Goal: Find specific fact: Find specific fact

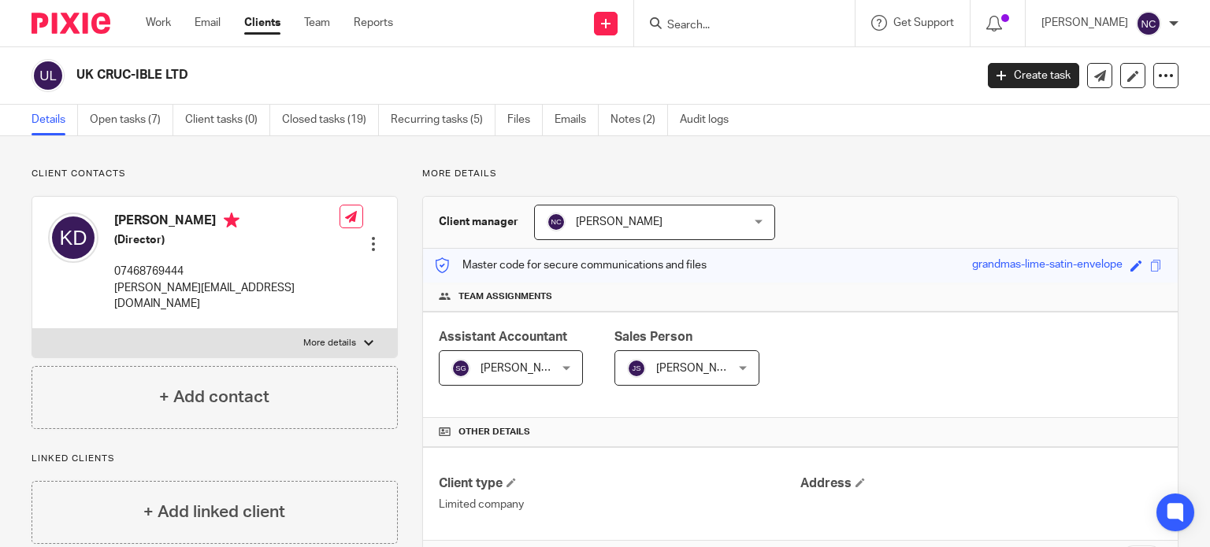
click at [744, 24] on input "Search" at bounding box center [736, 26] width 142 height 14
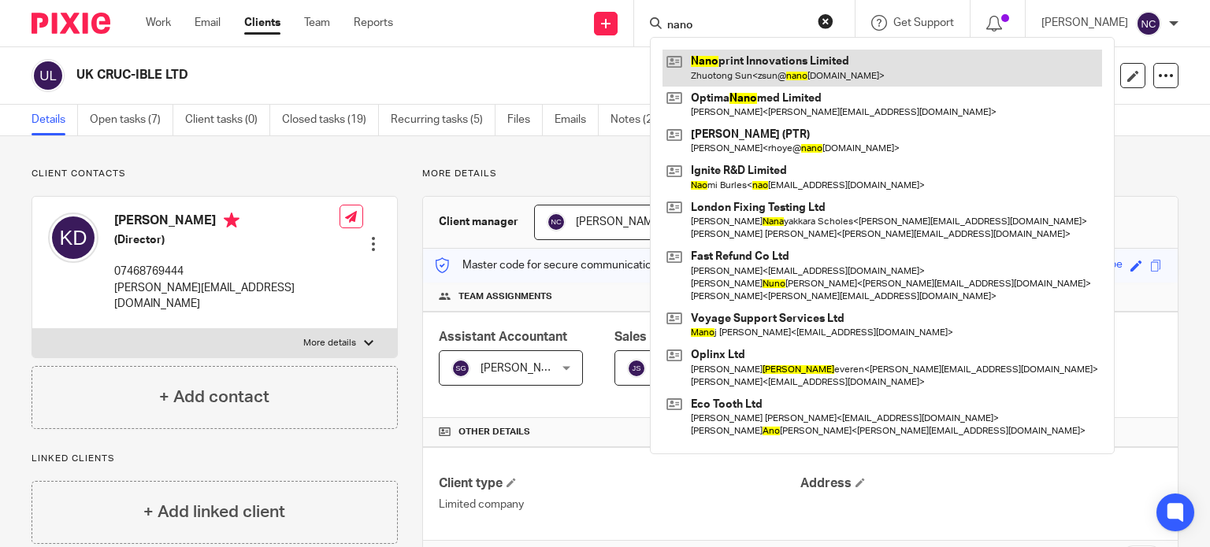
type input "nano"
click at [739, 61] on link at bounding box center [881, 68] width 439 height 36
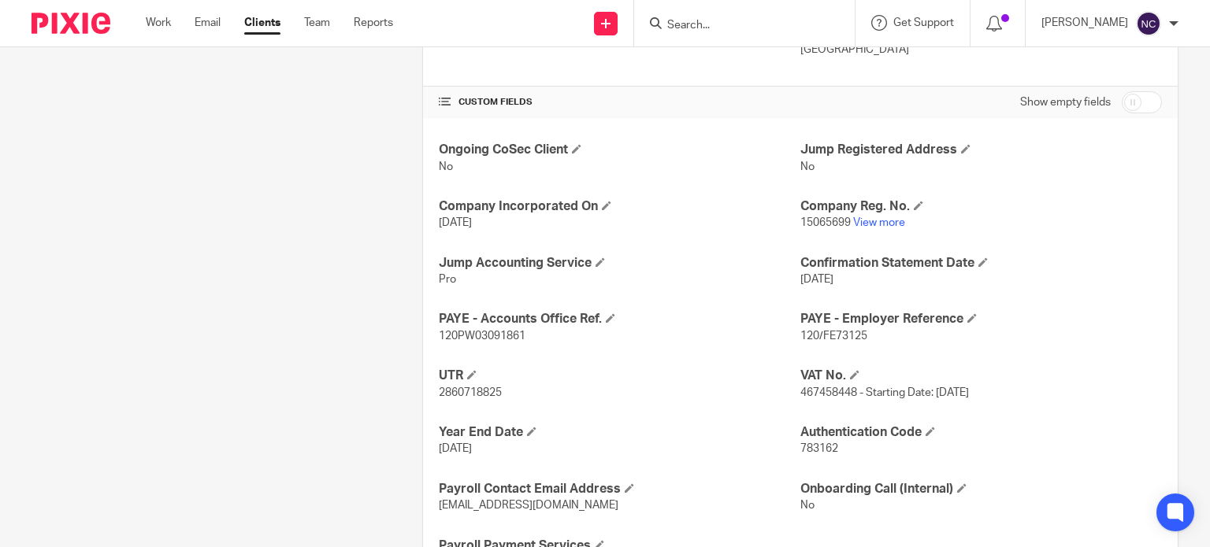
scroll to position [564, 0]
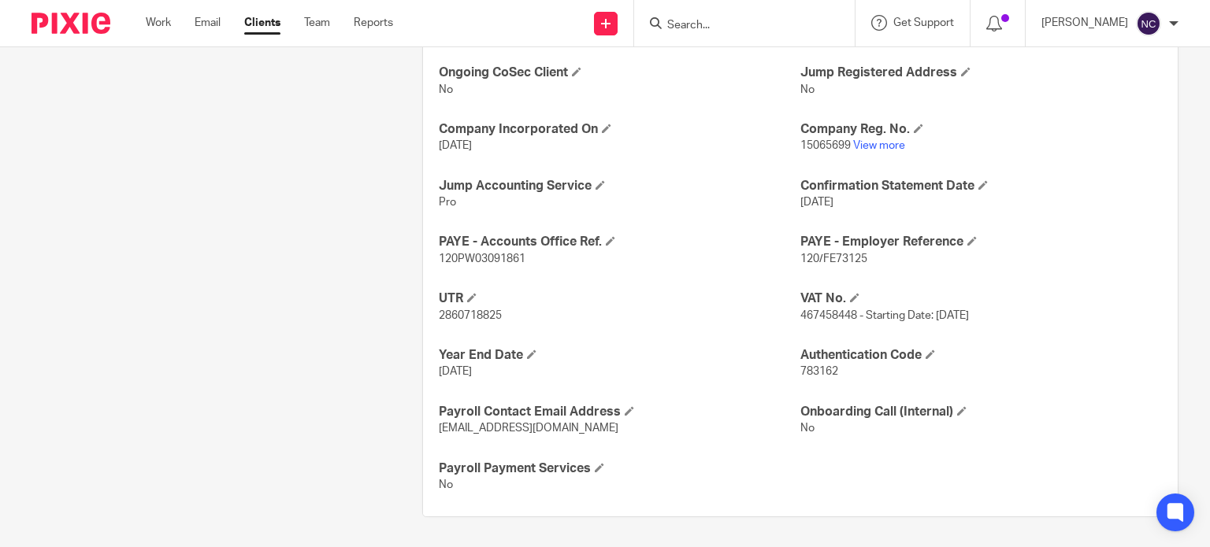
click at [819, 369] on span "783162" at bounding box center [819, 371] width 38 height 11
copy span "783162"
